Goal: Use online tool/utility: Utilize a website feature to perform a specific function

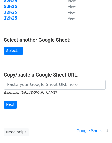
scroll to position [96, 0]
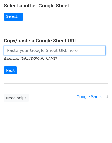
click at [32, 51] on input "url" at bounding box center [55, 51] width 102 height 10
paste input "[URL][DOMAIN_NAME]"
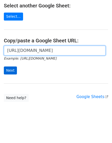
scroll to position [0, 113]
type input "https://docs.google.com/spreadsheets/d/1sp15-9KOY9V3MR7_qfE8Zf2DOO-UiOuKiujwDgN…"
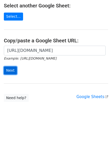
click at [11, 69] on input "Next" at bounding box center [10, 71] width 13 height 8
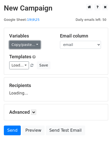
click at [26, 46] on link "Copy/paste..." at bounding box center [24, 45] width 31 height 8
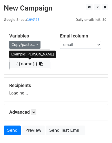
click at [24, 64] on link "{{name}}" at bounding box center [30, 64] width 41 height 8
